Goal: Transaction & Acquisition: Download file/media

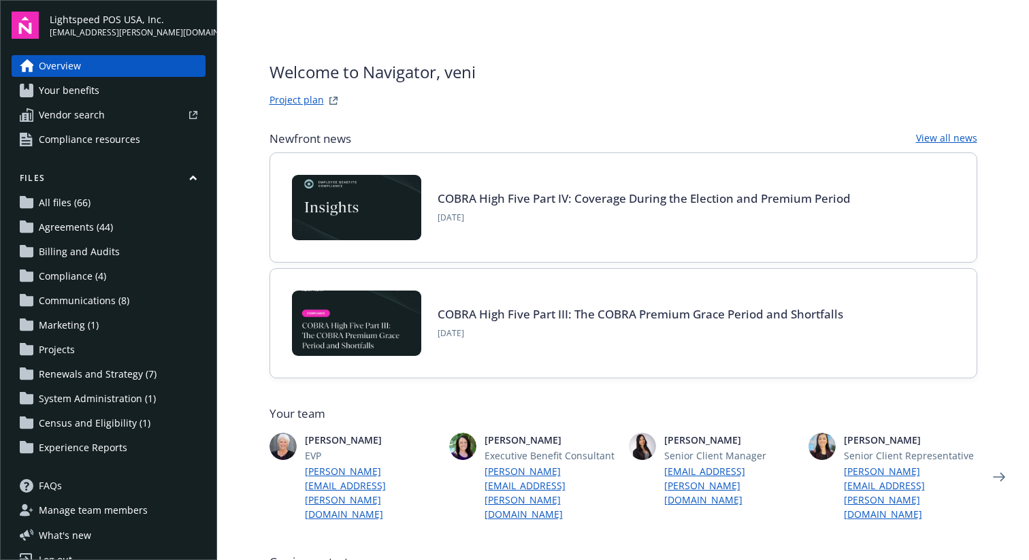
click at [148, 208] on link "All files (66)" at bounding box center [109, 203] width 194 height 22
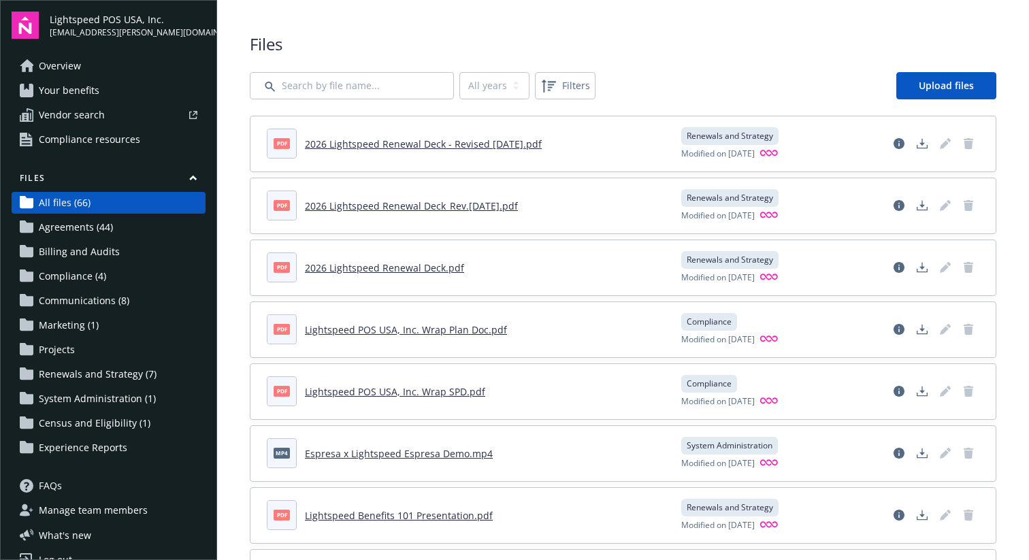
click at [496, 152] on header "pdf 2026 Lightspeed Renewal Deck - Revised [DATE].pdf" at bounding box center [466, 144] width 398 height 30
click at [925, 148] on icon "Download document" at bounding box center [922, 146] width 11 height 3
